Goal: Navigation & Orientation: Find specific page/section

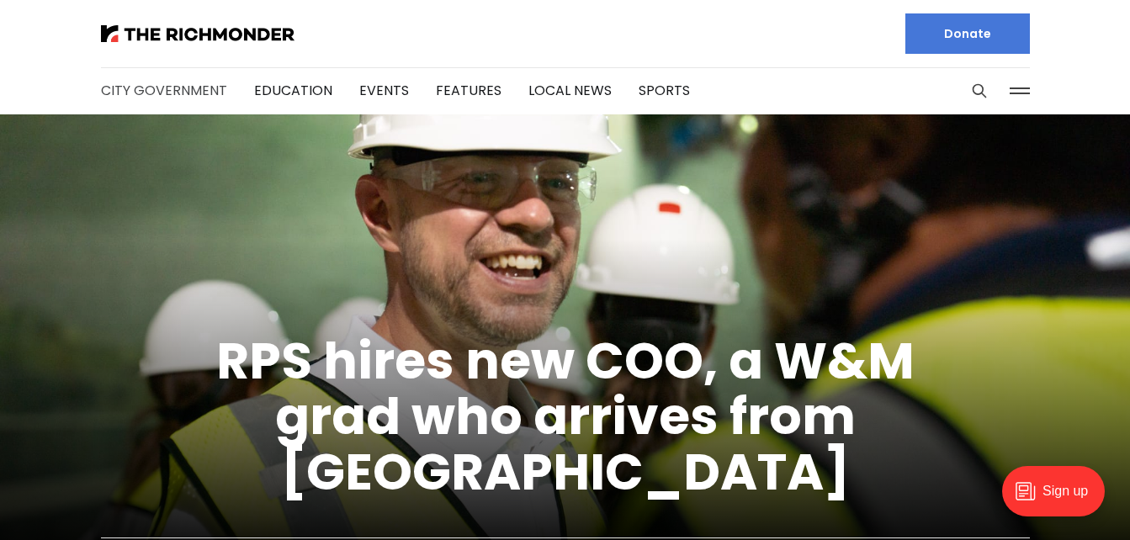
click at [186, 92] on link "City Government" at bounding box center [164, 90] width 126 height 19
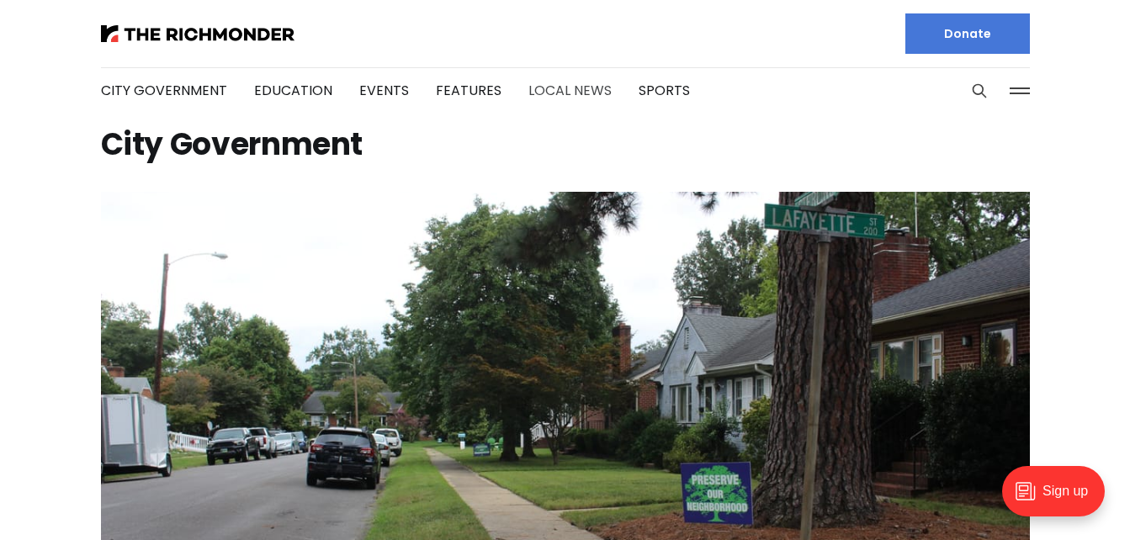
click at [550, 89] on link "Local News" at bounding box center [569, 90] width 83 height 19
